Goal: Check status: Check status

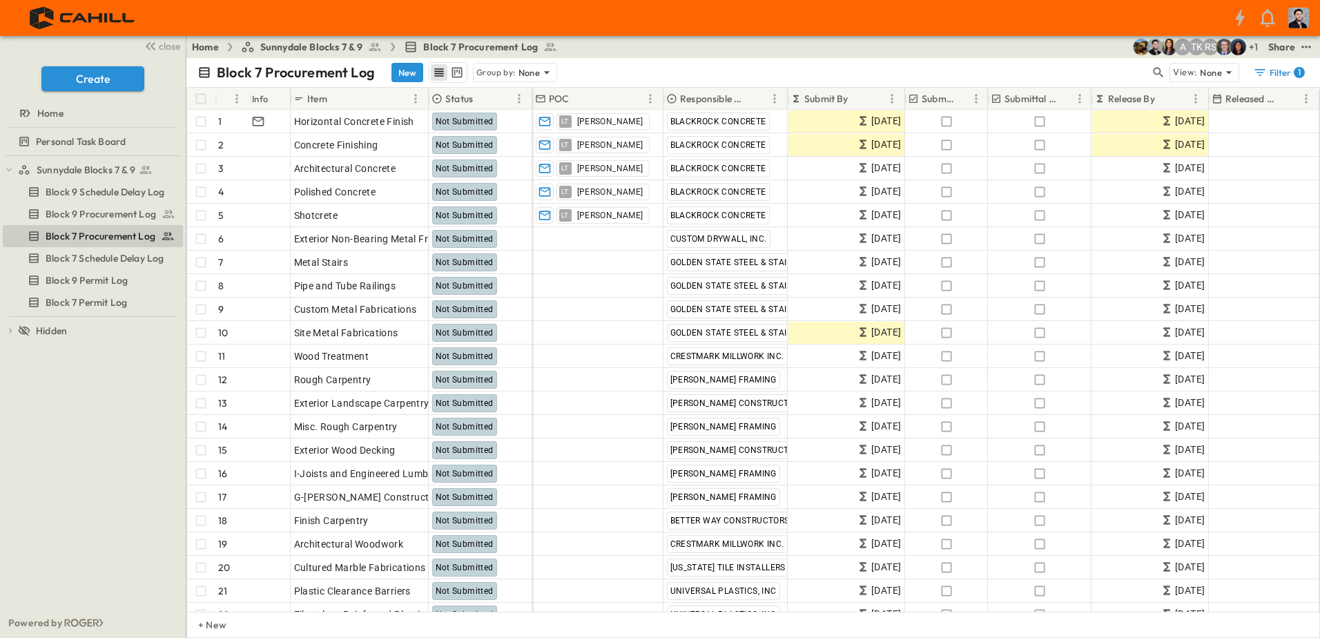
click at [282, 45] on span "Sunnydale Blocks 7 & 9" at bounding box center [311, 47] width 103 height 14
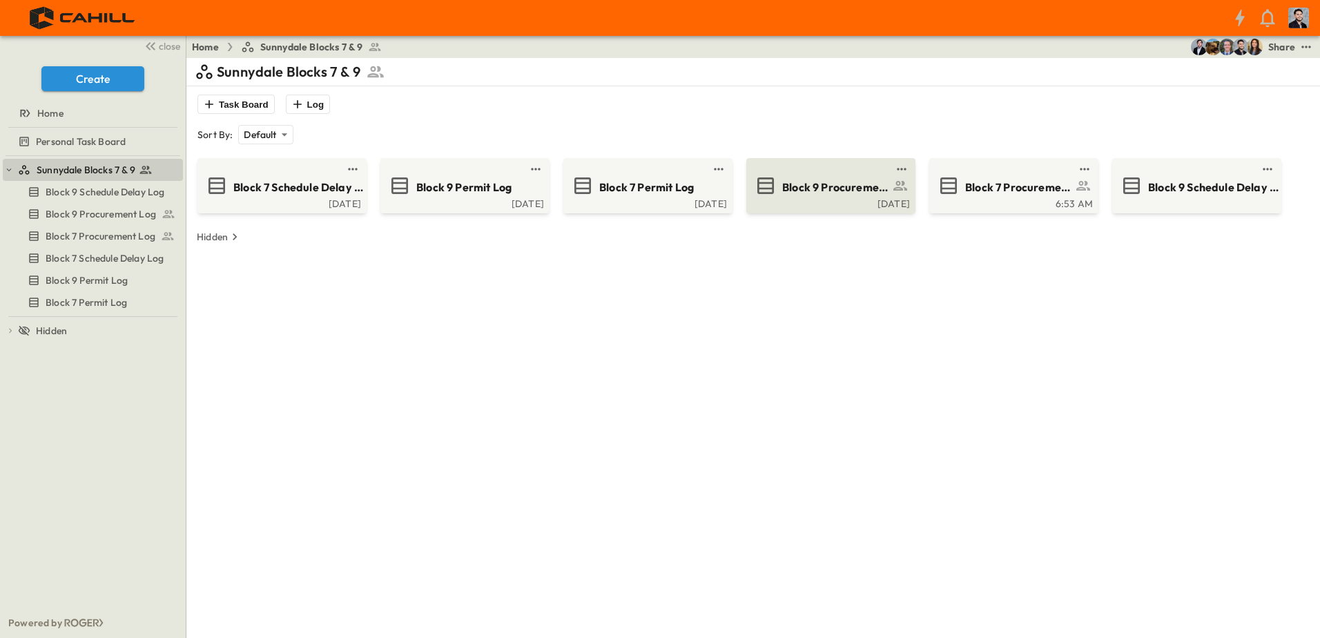
click at [851, 180] on span "Block 9 Procurement Log" at bounding box center [835, 188] width 107 height 16
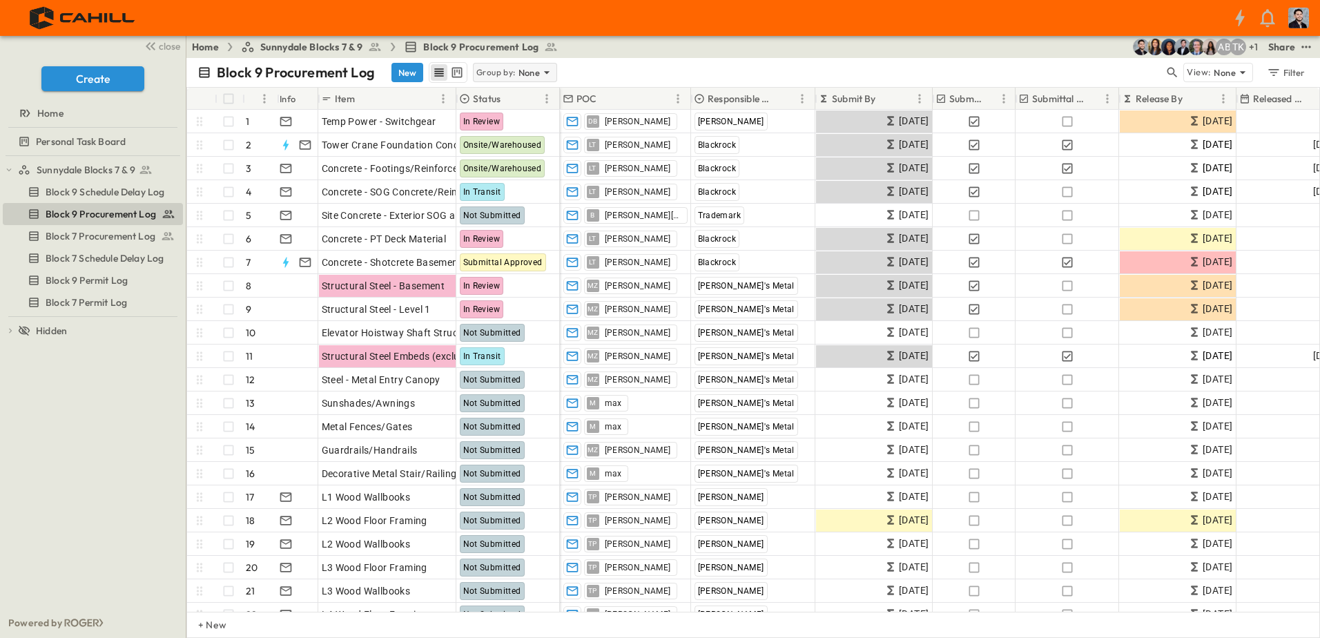
click at [530, 73] on p "None" at bounding box center [530, 73] width 22 height 14
click at [657, 56] on div "Home Sunnydale Blocks 7 & 9 Block 9 Procurement Log + 1 TK AB Share" at bounding box center [753, 47] width 1134 height 22
click at [506, 70] on p "Group by:" at bounding box center [495, 73] width 39 height 14
click at [508, 117] on div "Status" at bounding box center [516, 111] width 84 height 19
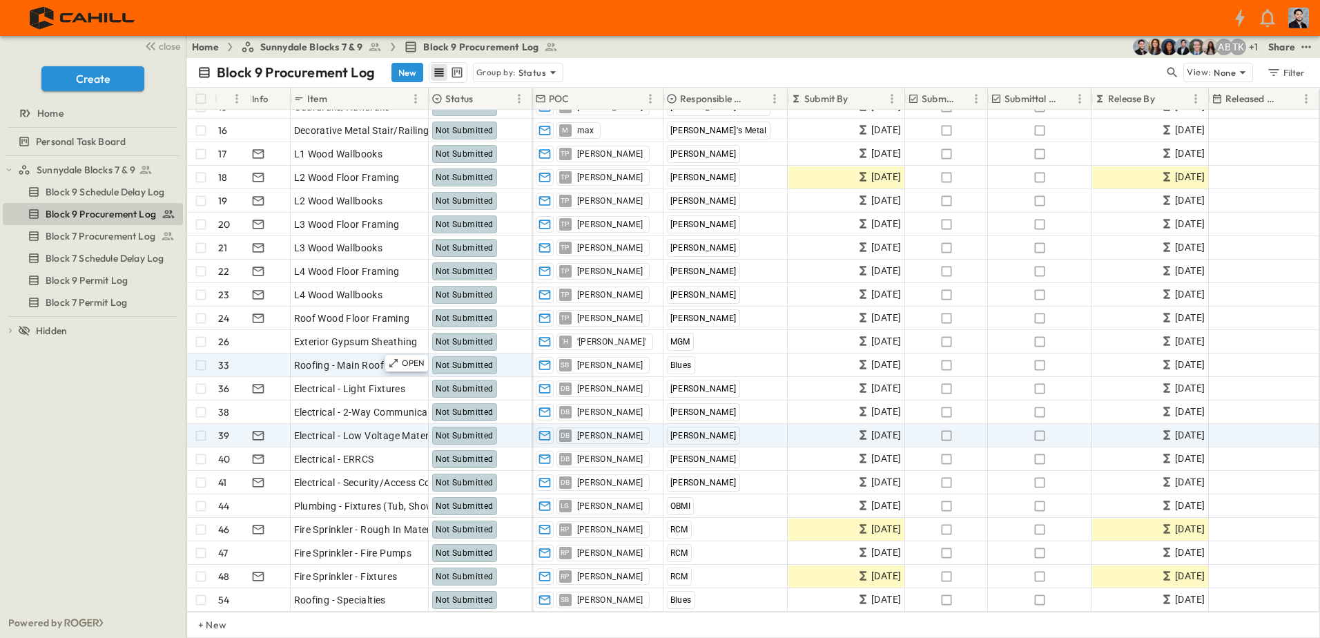
scroll to position [1588, 0]
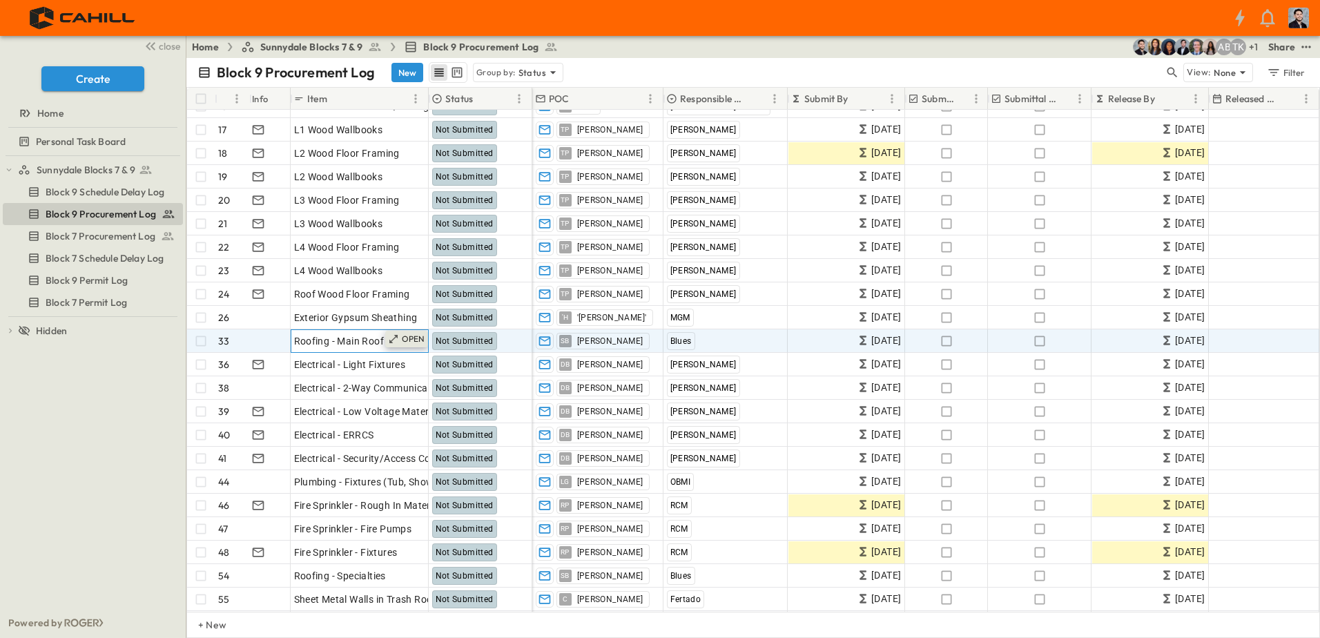
click at [404, 343] on p "OPEN" at bounding box center [413, 339] width 23 height 11
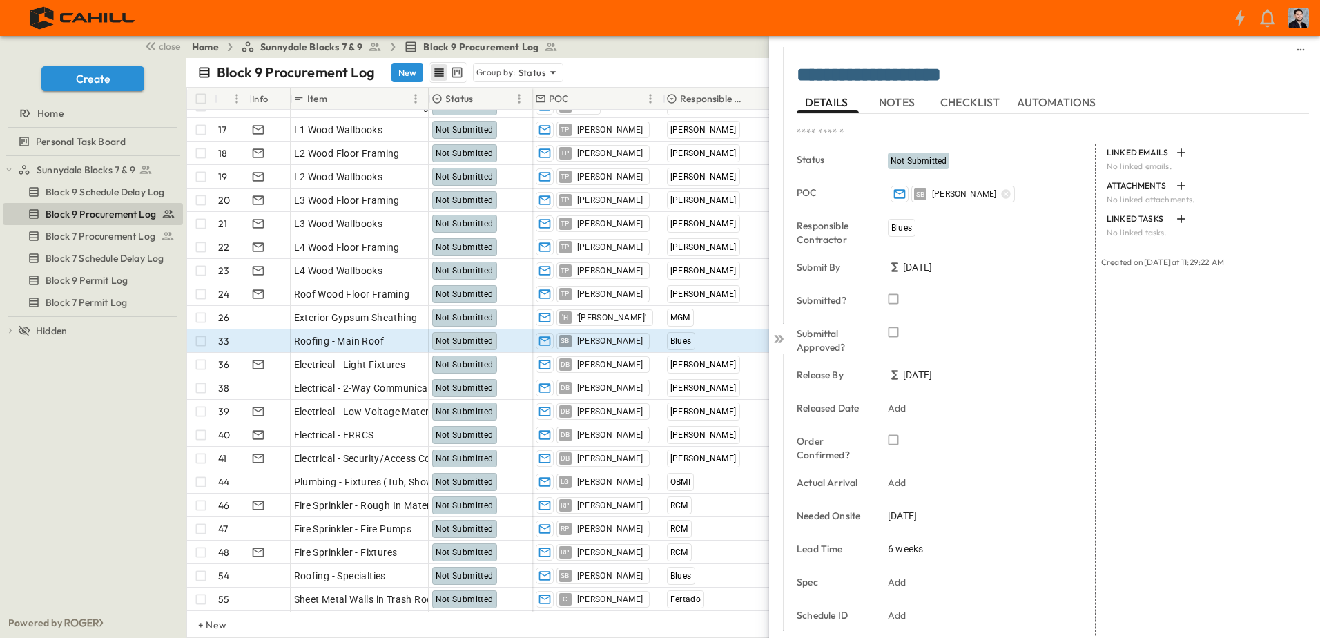
click at [863, 101] on div "DETAILS NOTES CHECKLIST AUTOMATIONS" at bounding box center [1053, 102] width 512 height 22
click at [906, 104] on span "NOTES" at bounding box center [898, 102] width 39 height 12
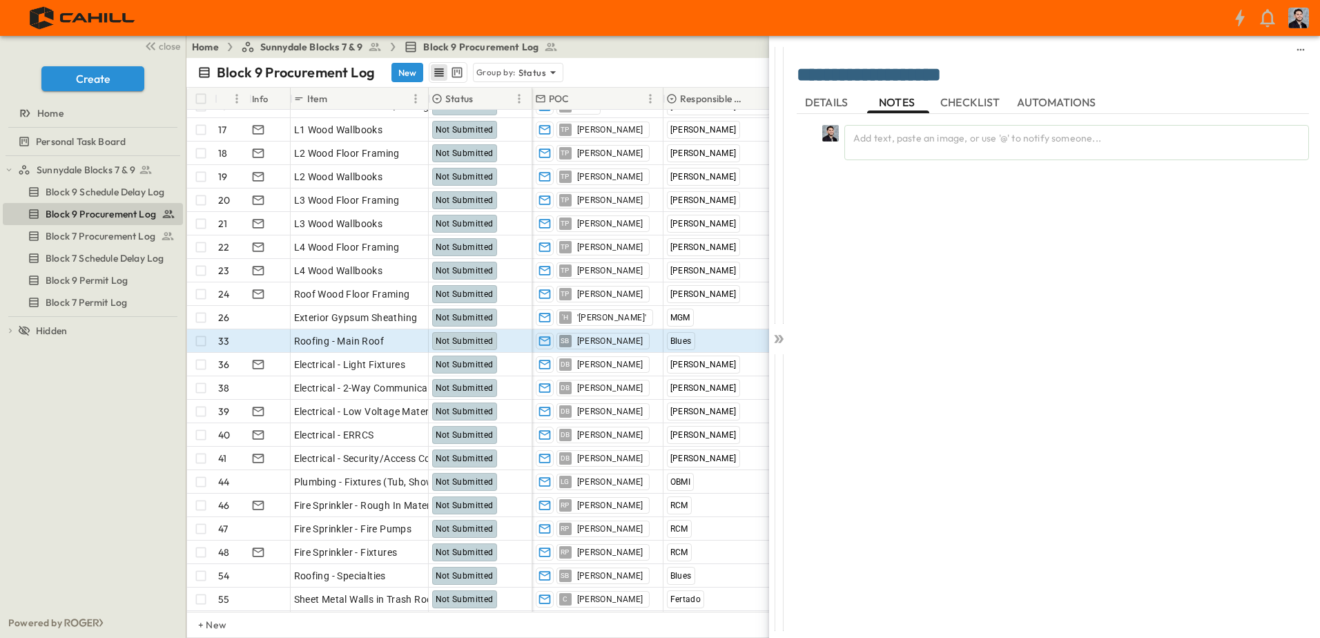
click at [842, 104] on span "DETAILS" at bounding box center [828, 102] width 46 height 12
